Goal: Information Seeking & Learning: Understand process/instructions

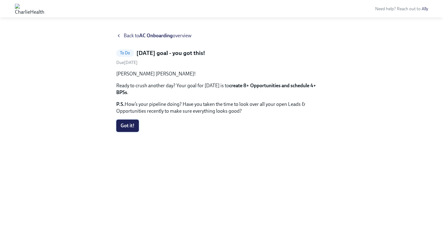
click at [128, 123] on span "Got it!" at bounding box center [128, 126] width 14 height 6
click at [119, 34] on icon at bounding box center [118, 35] width 5 height 5
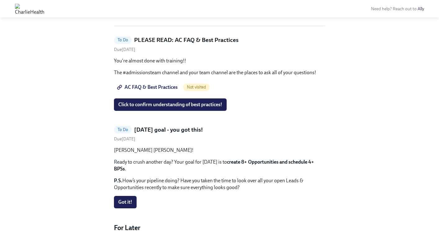
scroll to position [140, 0]
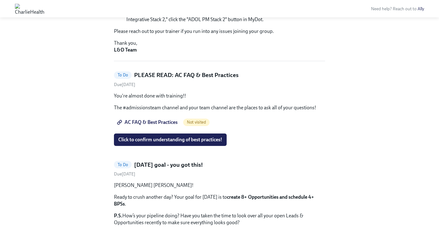
click at [179, 78] on h5 "PLEASE READ: AC FAQ & Best Practices" at bounding box center [186, 75] width 104 height 8
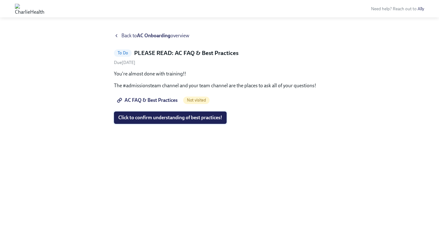
click at [169, 116] on span "Click to confirm understanding of best practices!" at bounding box center [170, 117] width 104 height 6
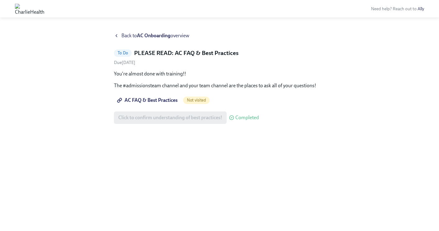
click at [164, 100] on span "AC FAQ & Best Practices" at bounding box center [147, 100] width 59 height 6
click at [121, 34] on span "Back to AC Onboarding overview" at bounding box center [155, 35] width 68 height 7
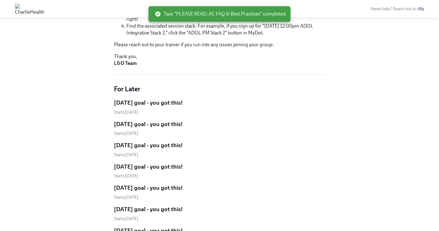
scroll to position [126, 0]
